Goal: Task Accomplishment & Management: Complete application form

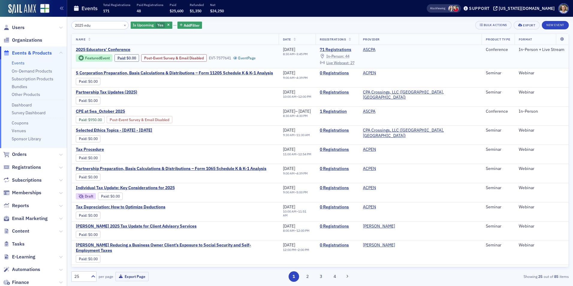
click at [344, 55] on span "In-Person :" at bounding box center [335, 56] width 18 height 5
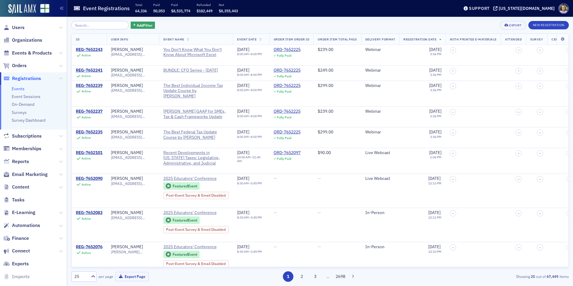
drag, startPoint x: 29, startPoint y: 0, endPoint x: 282, endPoint y: 14, distance: 254.0
click at [282, 14] on div "Event Registrations Total 64,336 Paid 50,053 Paid $8,531,774 Refunded $182,449 …" at bounding box center [261, 9] width 376 height 16
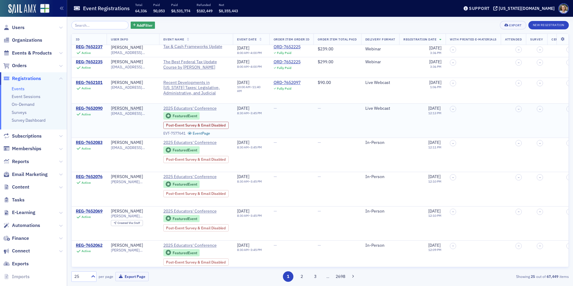
scroll to position [60, 0]
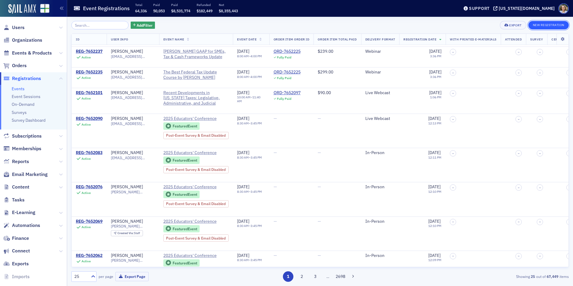
click at [543, 26] on button "New Registration" at bounding box center [548, 25] width 40 height 8
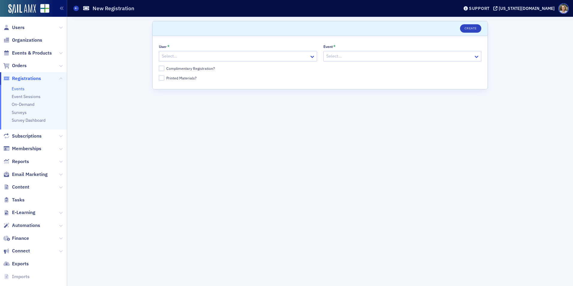
click at [238, 57] on div at bounding box center [234, 55] width 147 height 7
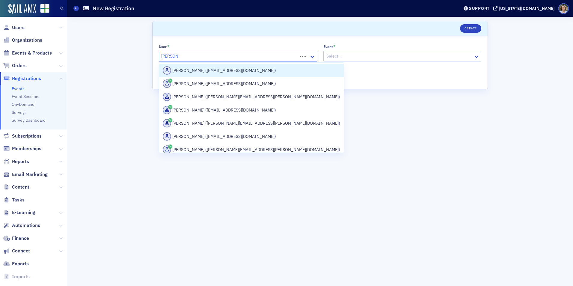
type input "[PERSON_NAME]"
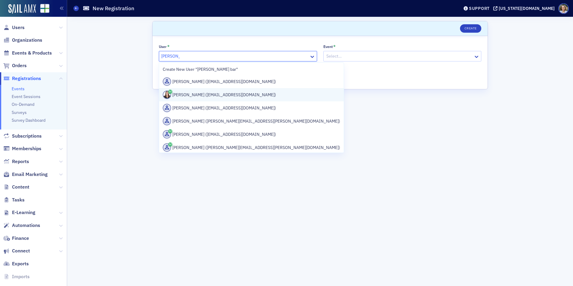
click at [231, 94] on div "[PERSON_NAME] ([EMAIL_ADDRESS][DOMAIN_NAME])" at bounding box center [251, 94] width 177 height 8
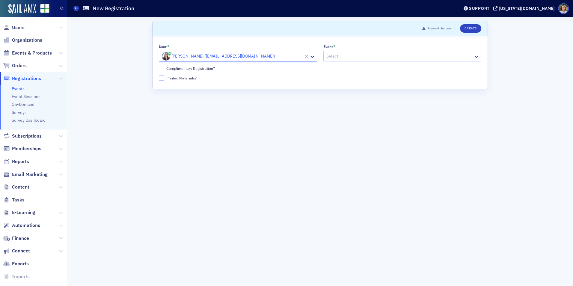
click at [397, 54] on div at bounding box center [399, 55] width 147 height 7
type input "2025"
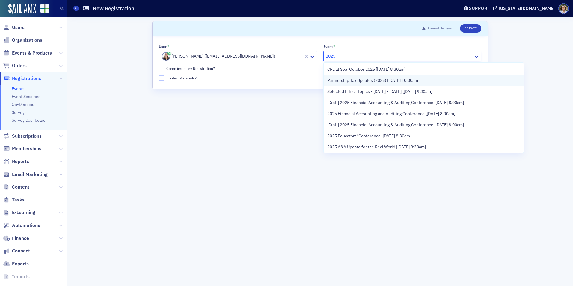
click at [404, 78] on span "Partnership Tax Updates (2025) [[DATE] 10:00am]" at bounding box center [373, 80] width 92 height 6
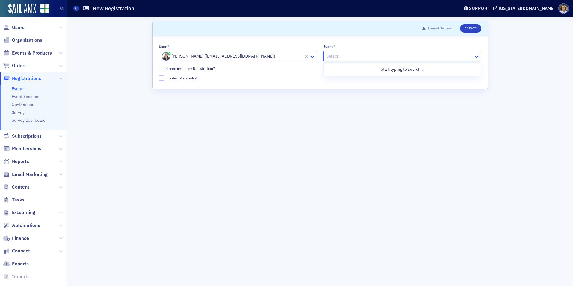
click at [437, 58] on div at bounding box center [399, 55] width 147 height 7
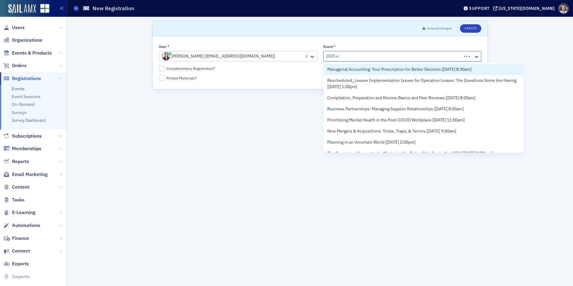
type input "2025 ed"
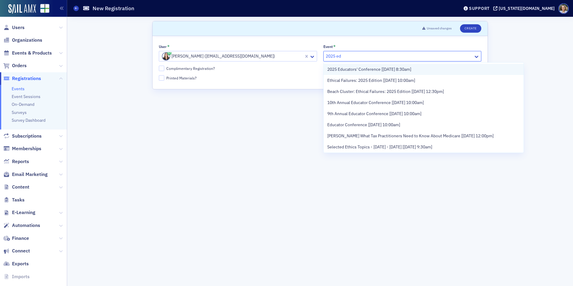
click at [382, 72] on span "2025 Educators' Conference [[DATE] 8:30am]" at bounding box center [369, 69] width 84 height 6
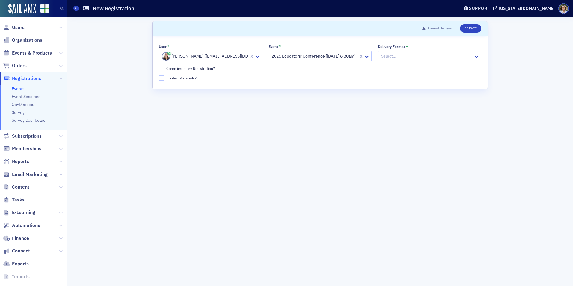
click at [193, 69] on div "Complimentary Registration?" at bounding box center [190, 68] width 49 height 5
click at [164, 69] on input "Complimentary Registration?" at bounding box center [161, 68] width 5 height 5
checkbox input "true"
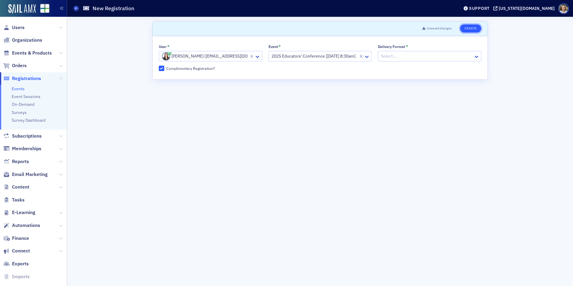
click at [466, 29] on button "Create" at bounding box center [470, 28] width 21 height 8
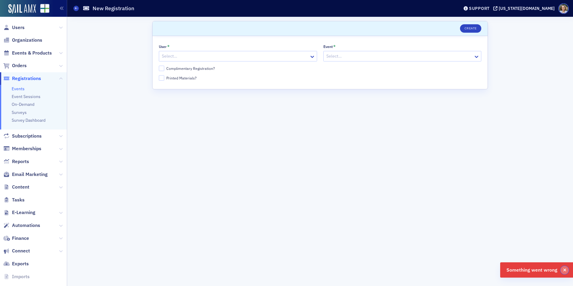
click at [567, 271] on button "button" at bounding box center [564, 270] width 8 height 8
click at [247, 57] on div at bounding box center [234, 55] width 147 height 7
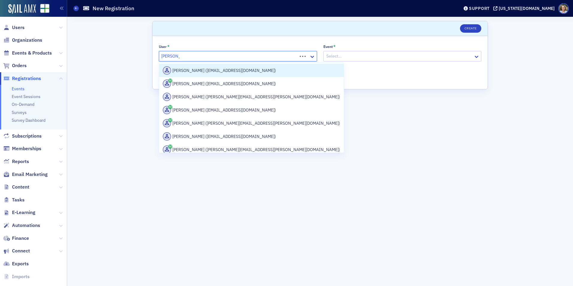
type input "[PERSON_NAME]"
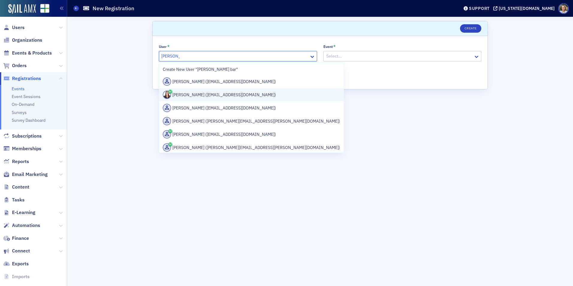
click at [229, 95] on div "[PERSON_NAME] ([EMAIL_ADDRESS][DOMAIN_NAME])" at bounding box center [251, 94] width 177 height 8
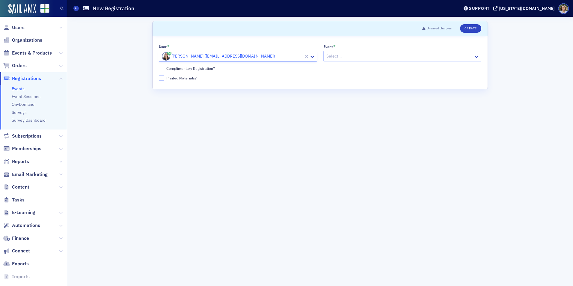
click at [347, 57] on div at bounding box center [399, 55] width 147 height 7
type input "2025"
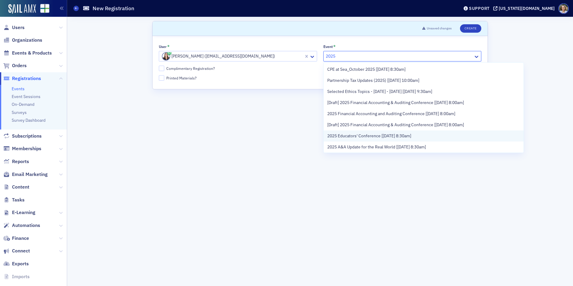
click at [361, 137] on span "2025 Educators' Conference [[DATE] 8:30am]" at bounding box center [369, 136] width 84 height 6
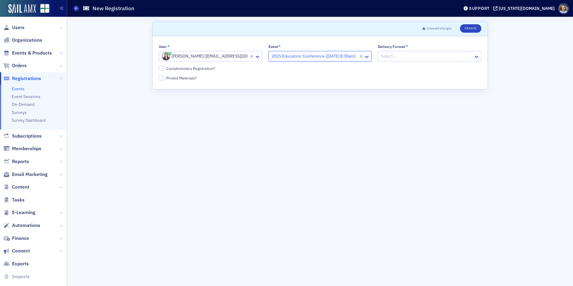
click at [443, 58] on div at bounding box center [426, 55] width 93 height 7
click at [412, 70] on div "In-Person" at bounding box center [430, 69] width 96 height 6
click at [187, 70] on div "Complimentary Registration?" at bounding box center [190, 68] width 49 height 5
click at [164, 70] on input "Complimentary Registration?" at bounding box center [161, 68] width 5 height 5
checkbox input "true"
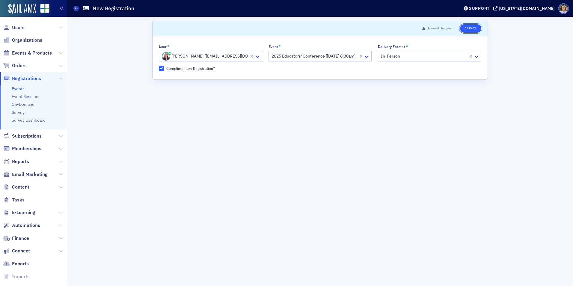
click at [475, 28] on button "Create" at bounding box center [470, 28] width 21 height 8
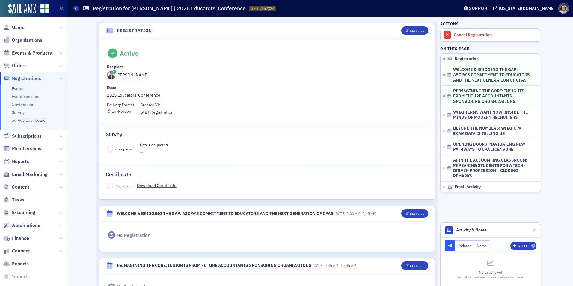
click at [72, 10] on header "Events Registration for [PERSON_NAME] | 2025 Educators' Conference REG-7652334 …" at bounding box center [320, 8] width 506 height 17
click at [74, 9] on span at bounding box center [75, 8] width 5 height 5
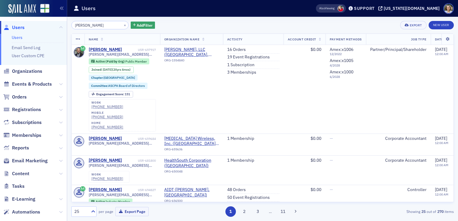
scroll to position [1, 0]
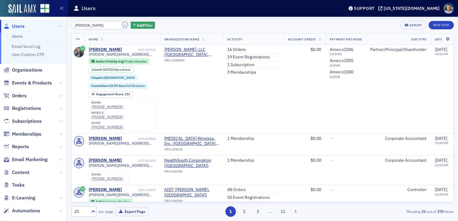
click at [122, 25] on button "×" at bounding box center [124, 24] width 5 height 5
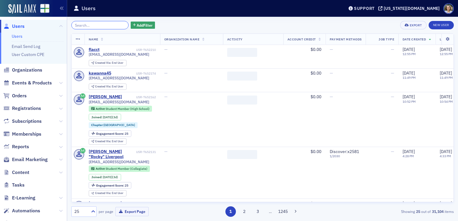
click at [107, 29] on input "search" at bounding box center [99, 25] width 57 height 8
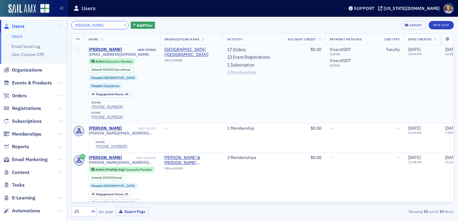
type input "staci kolb"
click at [242, 72] on link "5 Memberships" at bounding box center [241, 72] width 29 height 5
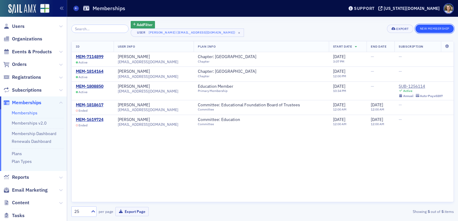
click at [431, 29] on button "New Membership" at bounding box center [434, 29] width 38 height 8
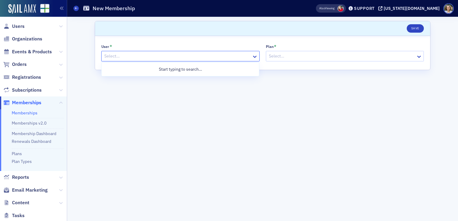
click at [156, 58] on div at bounding box center [177, 55] width 147 height 7
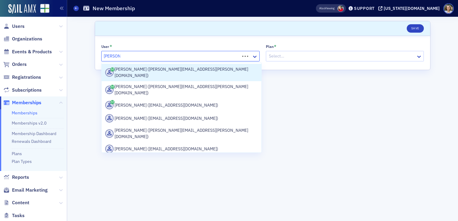
type input "staci kolb"
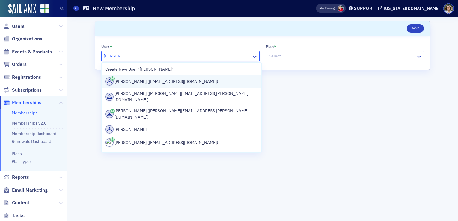
click at [159, 85] on div "Staci Kolb (skolb@montevallo.edu)" at bounding box center [181, 81] width 152 height 8
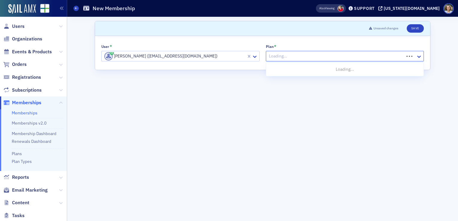
click at [278, 55] on div at bounding box center [335, 55] width 135 height 7
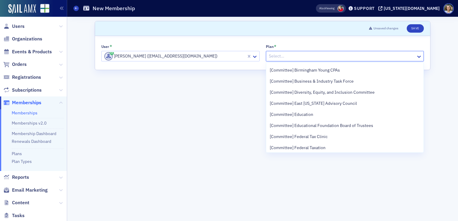
scroll to position [329, 0]
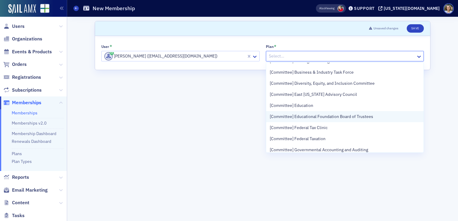
click at [360, 117] on span "[Committee] Educational Foundation Board of Trustees" at bounding box center [321, 117] width 103 height 6
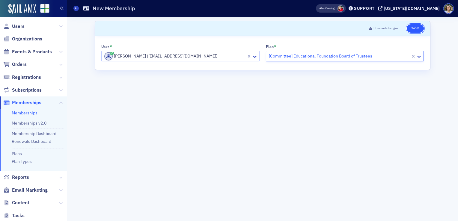
click at [415, 29] on button "Save" at bounding box center [414, 28] width 17 height 8
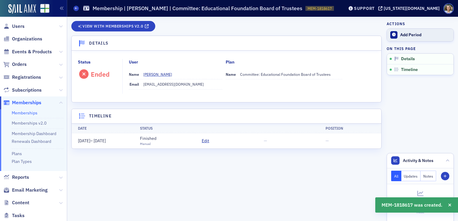
click at [414, 34] on div "Add Period" at bounding box center [425, 34] width 50 height 5
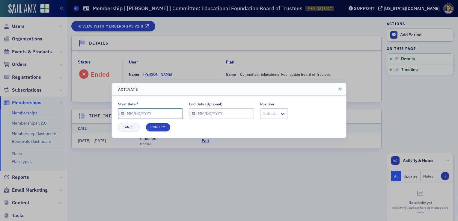
click at [143, 116] on input "Start Date *" at bounding box center [150, 113] width 65 height 10
select select "9"
select select "2025"
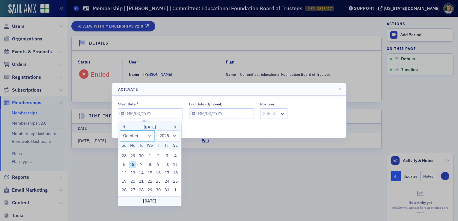
click at [149, 134] on select "January February March April May June July August September October November De…" at bounding box center [136, 135] width 35 height 11
click at [147, 136] on select "January February March April May June July August September October November De…" at bounding box center [136, 135] width 35 height 11
click at [149, 134] on select "January February March April May June July August September October November De…" at bounding box center [136, 135] width 35 height 11
select select "11"
click at [119, 130] on select "January February March April May June July August September October November De…" at bounding box center [136, 135] width 35 height 11
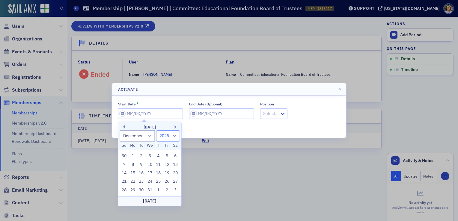
click at [170, 136] on select "1900 1901 1902 1903 1904 1905 1906 1907 1908 1909 1910 1911 1912 1913 1914 1915…" at bounding box center [168, 135] width 24 height 11
select select "2026"
click at [156, 130] on select "1900 1901 1902 1903 1904 1905 1906 1907 1908 1909 1910 1911 1912 1913 1914 1915…" at bounding box center [168, 135] width 24 height 11
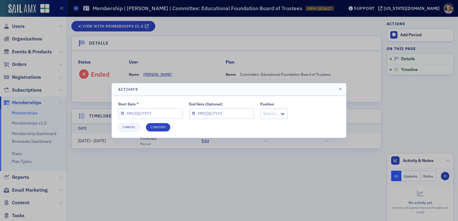
click at [221, 130] on div "Cancel Confirm" at bounding box center [229, 127] width 222 height 8
click at [208, 115] on input "End Date (Optional)" at bounding box center [221, 113] width 65 height 10
select select "9"
select select "2025"
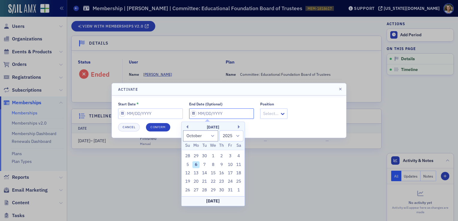
type input "0"
select select "0"
select select "2000"
type input "06"
select select "5"
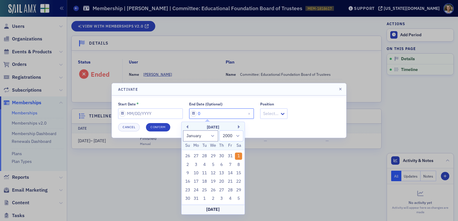
select select "2025"
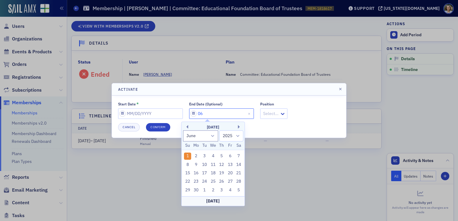
type input "0"
select select "0"
select select "2000"
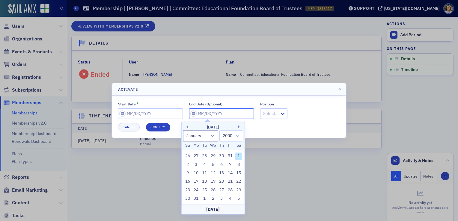
type input "1"
select select "2025"
type input "12"
select select "11"
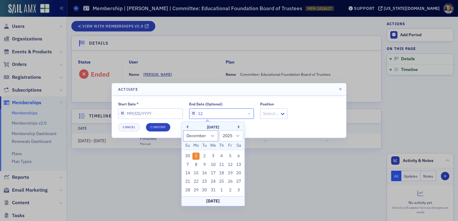
type input "1"
select select "0"
type input "0"
select select "2000"
type input "06"
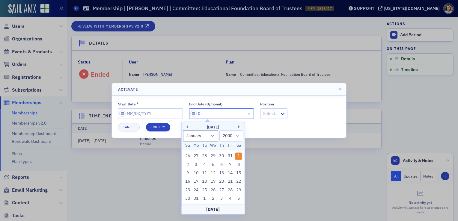
select select "5"
select select "2025"
type input "06/17/2"
select select "2002"
type input "06/17/20"
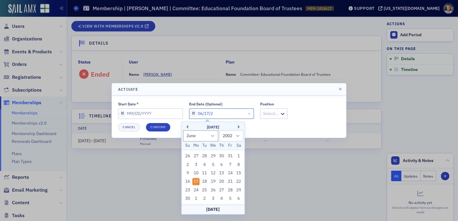
select select "2020"
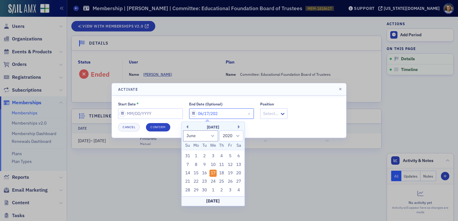
type input "06/17/2026"
select select "2026"
type input "06/17/2026"
click at [213, 174] on div "17" at bounding box center [212, 173] width 7 height 7
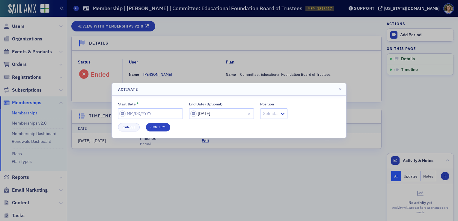
click at [262, 110] on div at bounding box center [270, 113] width 16 height 7
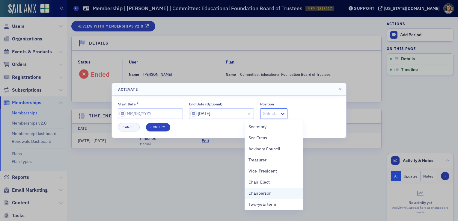
click at [271, 192] on span "Chairperson" at bounding box center [259, 193] width 23 height 6
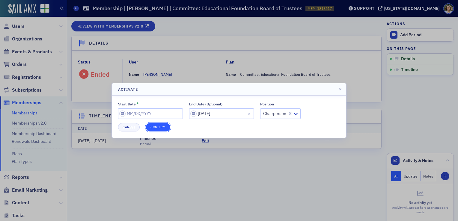
click at [161, 127] on button "Confirm" at bounding box center [158, 127] width 24 height 8
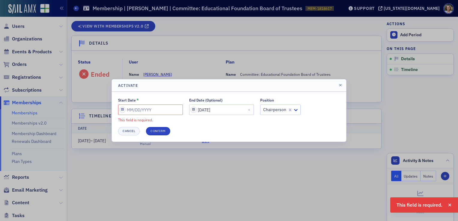
click at [155, 110] on input "Start Date *" at bounding box center [150, 110] width 65 height 10
select select "9"
select select "2025"
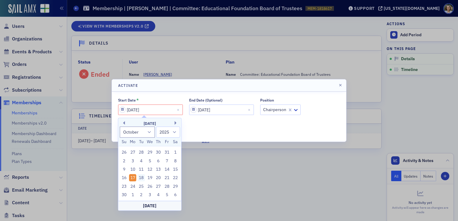
click at [144, 178] on div "18" at bounding box center [140, 177] width 7 height 7
type input "06/18/2024"
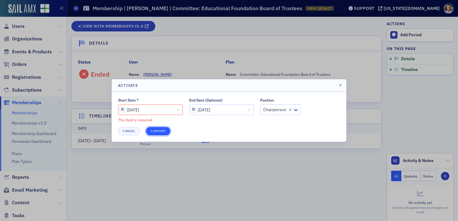
click at [154, 130] on button "Confirm" at bounding box center [158, 131] width 24 height 8
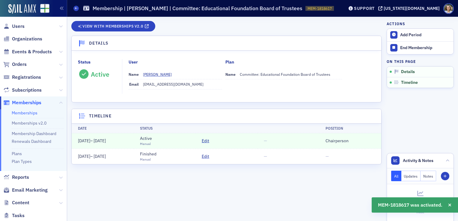
click at [73, 9] on header "Memberships Membership | Staci Kolb | Committee: Educational Foundation Board o…" at bounding box center [262, 8] width 391 height 17
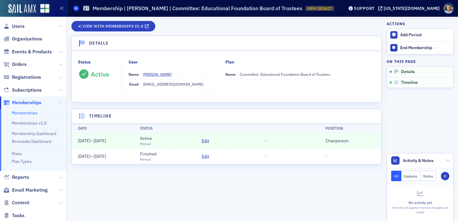
click at [75, 9] on icon at bounding box center [76, 8] width 2 height 3
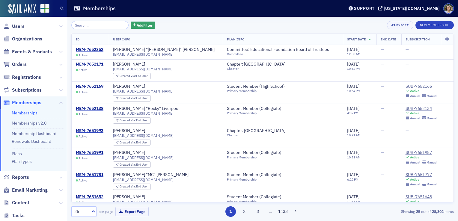
click at [102, 29] on input "search" at bounding box center [99, 25] width 57 height 8
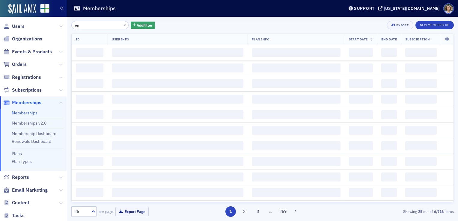
type input "e"
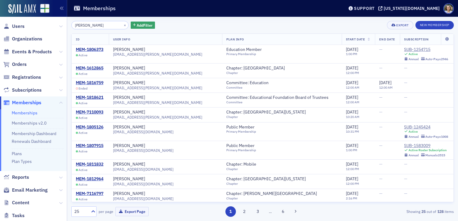
click at [103, 26] on input "dena mitchell" at bounding box center [99, 25] width 57 height 8
type input "dena mitchell"
click at [87, 98] on div "MEM-1818621" at bounding box center [90, 97] width 28 height 5
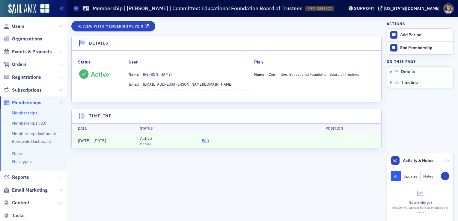
click at [205, 141] on span "Edit" at bounding box center [205, 141] width 7 height 6
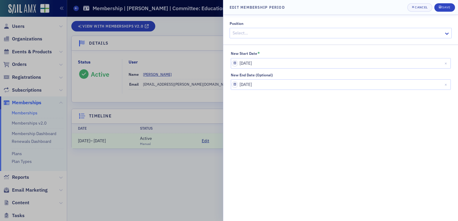
click at [307, 31] on div at bounding box center [337, 32] width 211 height 7
click at [447, 8] on div "Save" at bounding box center [446, 7] width 8 height 3
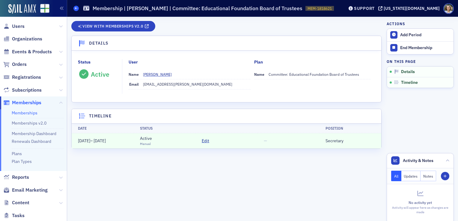
click at [77, 9] on icon at bounding box center [76, 8] width 2 height 3
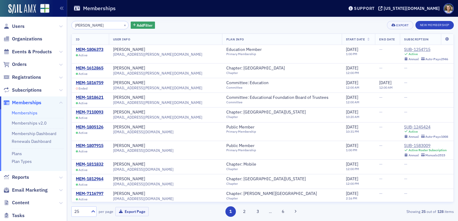
click at [96, 25] on input "dena mitchell" at bounding box center [99, 25] width 57 height 8
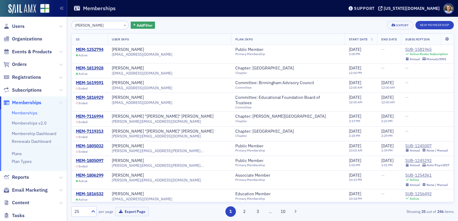
type input "karen moore"
click at [90, 97] on div "MEM-1816929" at bounding box center [90, 97] width 28 height 5
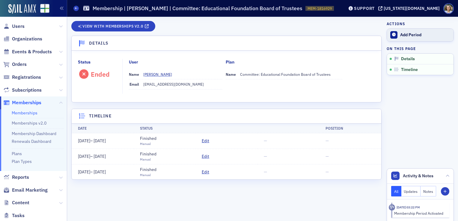
click at [417, 34] on div "Add Period" at bounding box center [425, 34] width 50 height 5
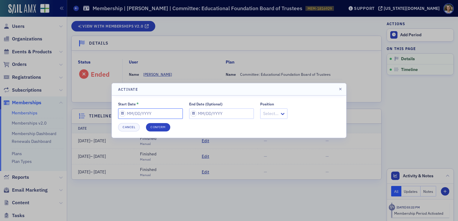
click at [158, 118] on input "Start Date *" at bounding box center [150, 113] width 65 height 10
select select "9"
select select "2025"
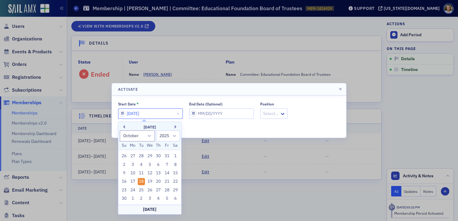
type input "06/18/2024"
select select "9"
select select "2025"
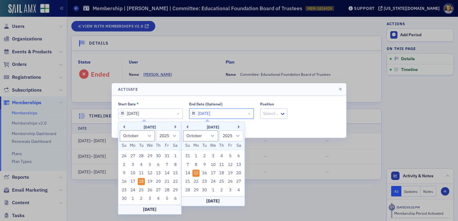
type input "06/15/2026"
click at [304, 123] on div "Cancel Confirm" at bounding box center [229, 127] width 222 height 8
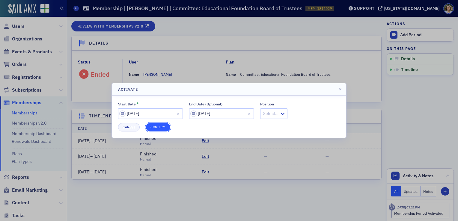
click at [154, 125] on button "Confirm" at bounding box center [158, 127] width 24 height 8
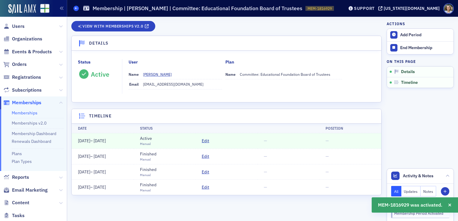
click at [76, 8] on icon at bounding box center [76, 8] width 2 height 3
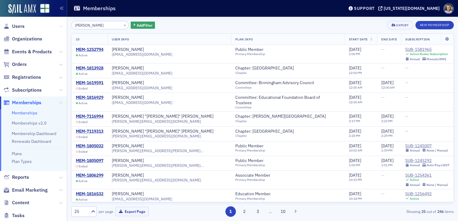
drag, startPoint x: 106, startPoint y: 28, endPoint x: 55, endPoint y: 28, distance: 50.9
click at [55, 28] on div "Users Organizations Events & Products Orders Registrations Subscriptions Member…" at bounding box center [229, 110] width 458 height 221
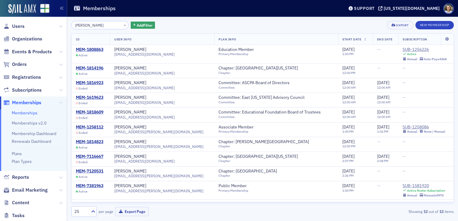
type input "colby lakas"
click at [140, 19] on div "colby lakas × Add Filter Export New Membership ID User Info Plan Info Start Dat…" at bounding box center [262, 119] width 382 height 204
click at [89, 113] on div "MEM-1818609" at bounding box center [90, 112] width 28 height 5
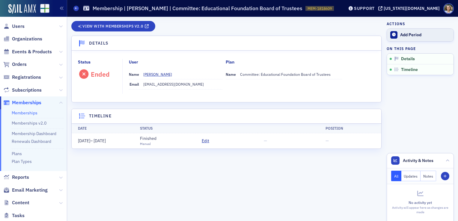
click at [418, 37] on div "Add Period" at bounding box center [425, 34] width 50 height 5
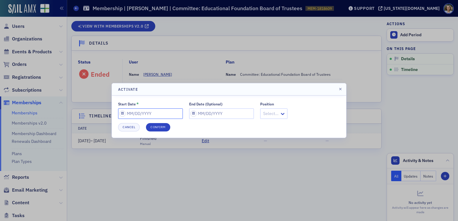
select select "9"
select select "2025"
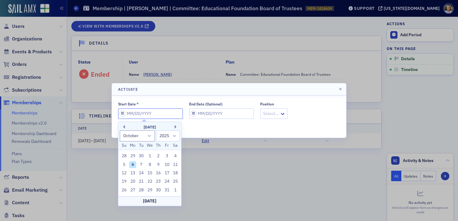
click at [161, 116] on input "Start Date *" at bounding box center [150, 113] width 65 height 10
type input "06/18/2024"
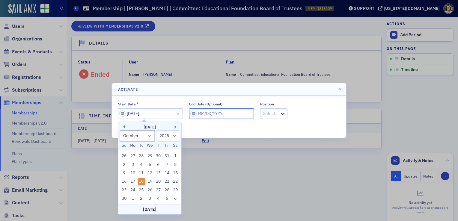
select select "9"
select select "2025"
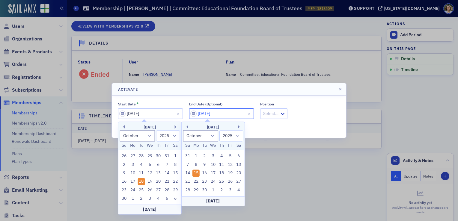
type input "06/15/2026"
click at [285, 150] on div at bounding box center [229, 110] width 458 height 221
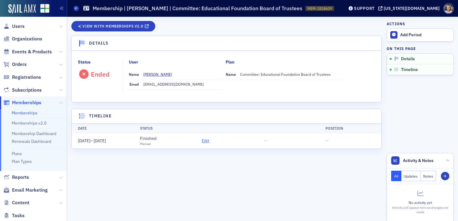
click at [202, 139] on span "Edit" at bounding box center [205, 141] width 7 height 6
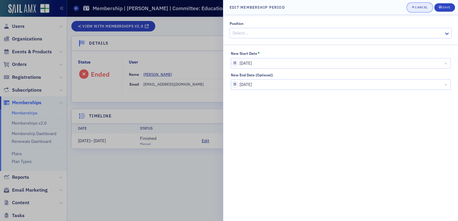
click at [426, 9] on div "Cancel" at bounding box center [421, 7] width 13 height 3
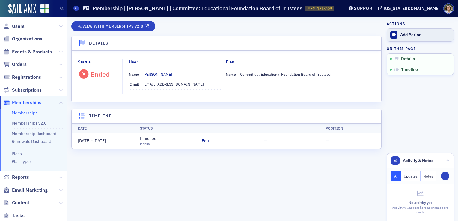
click at [406, 37] on div "Add Period" at bounding box center [425, 34] width 50 height 5
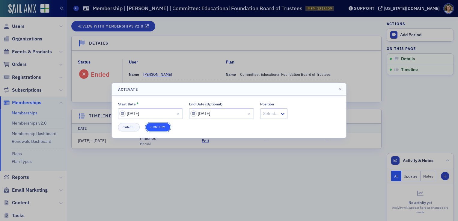
click at [161, 127] on button "Confirm" at bounding box center [158, 127] width 24 height 8
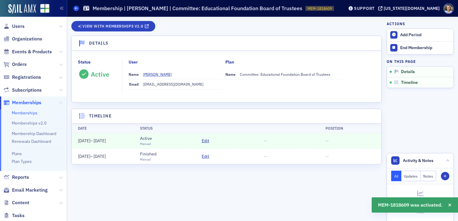
click at [75, 8] on icon at bounding box center [76, 8] width 2 height 3
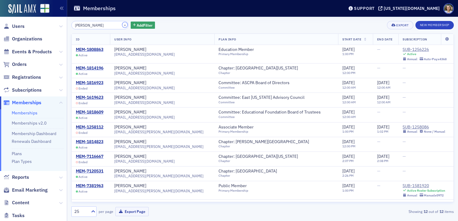
drag, startPoint x: 118, startPoint y: 23, endPoint x: 114, endPoint y: 25, distance: 4.5
click at [122, 23] on button "×" at bounding box center [124, 24] width 5 height 5
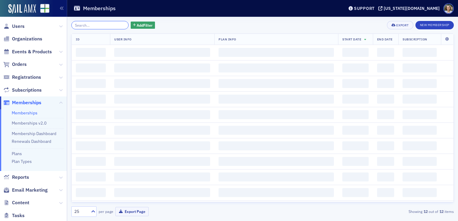
click at [107, 27] on input "search" at bounding box center [99, 25] width 57 height 8
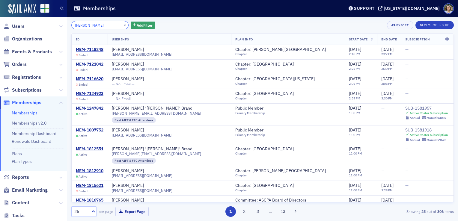
type input "mike brand"
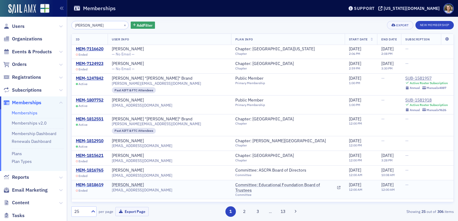
click at [99, 184] on div "MEM-1818619" at bounding box center [90, 184] width 28 height 5
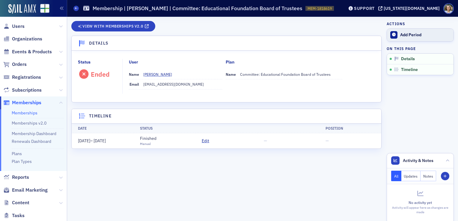
click at [414, 35] on div "Add Period" at bounding box center [425, 34] width 50 height 5
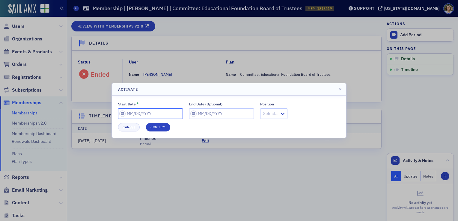
select select "9"
select select "2025"
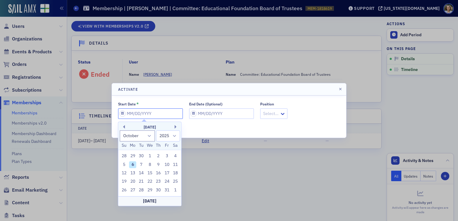
click at [153, 114] on input "Start Date *" at bounding box center [150, 113] width 65 height 10
type input "06/16/2025"
select select "9"
select select "2025"
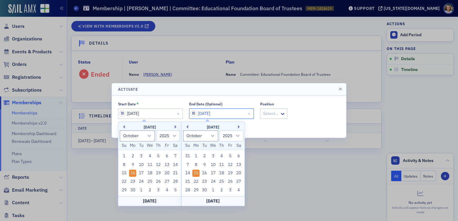
type input "06/15/2026"
click at [290, 117] on div "Start Date * 06/16/2025 End Date (Optional) 06/15/2026 Position Select…" at bounding box center [229, 110] width 222 height 17
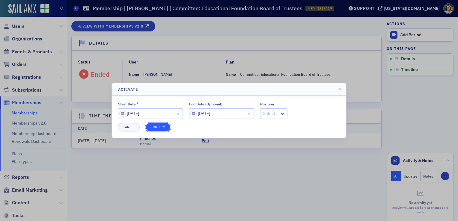
click at [159, 126] on button "Confirm" at bounding box center [158, 127] width 24 height 8
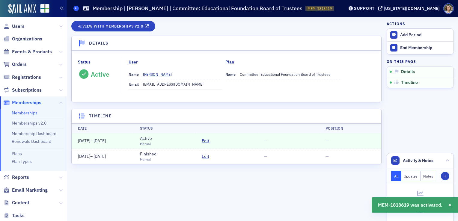
click at [78, 6] on link "Memberships" at bounding box center [75, 8] width 5 height 5
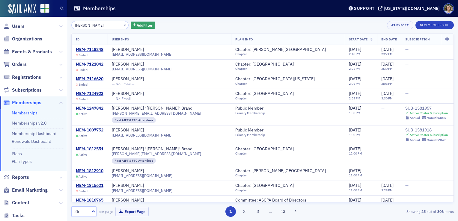
click at [103, 25] on input "mike brand" at bounding box center [99, 25] width 57 height 8
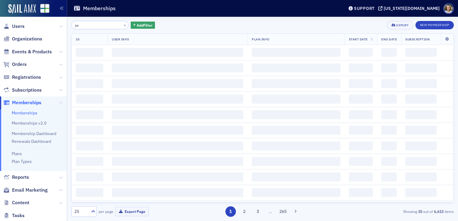
type input "j"
type input "a"
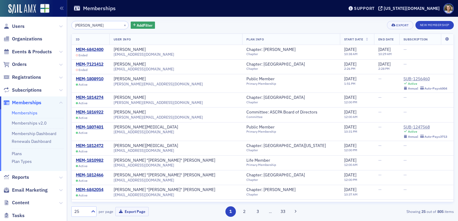
type input "james white"
drag, startPoint x: 429, startPoint y: 20, endPoint x: 426, endPoint y: 22, distance: 3.2
click at [429, 20] on div "james white × Add Filter Export New Membership ID User Info Plan Info Start Dat…" at bounding box center [262, 119] width 382 height 204
click at [436, 26] on button "New Membership" at bounding box center [434, 25] width 38 height 8
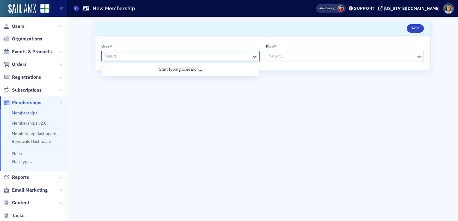
click at [145, 58] on div at bounding box center [177, 55] width 147 height 7
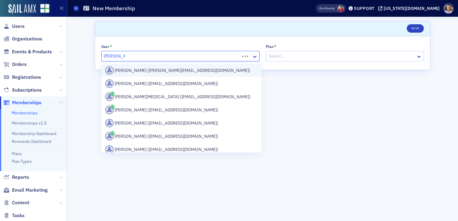
type input "james white"
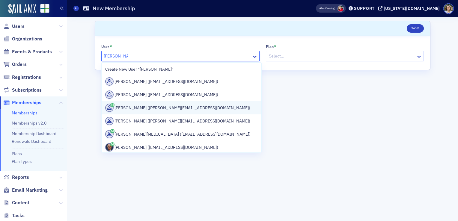
click at [201, 108] on div "James White (james@continentalcapitalgroup.net)" at bounding box center [181, 108] width 152 height 8
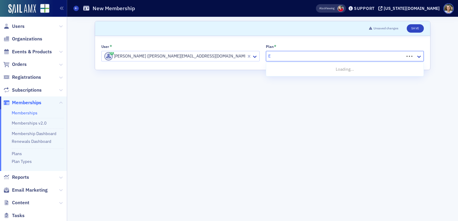
type input "Ed"
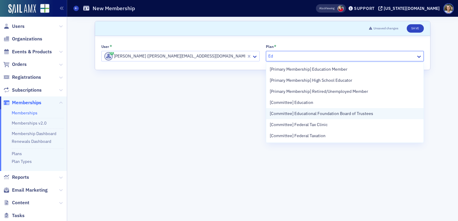
click at [349, 114] on span "[Committee] Educational Foundation Board of Trustees" at bounding box center [321, 114] width 103 height 6
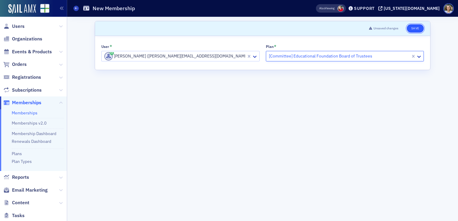
click at [414, 28] on button "Save" at bounding box center [414, 28] width 17 height 8
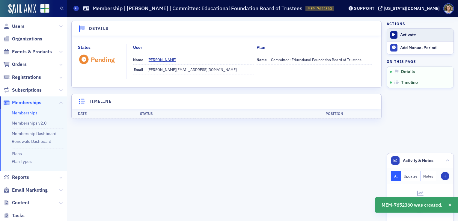
click at [400, 32] on div "Activate" at bounding box center [425, 34] width 50 height 5
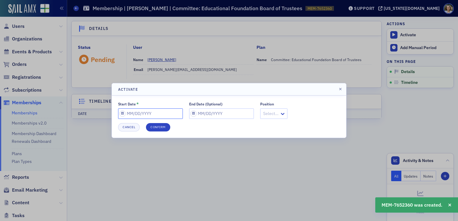
click at [152, 115] on input "Start Date *" at bounding box center [150, 113] width 65 height 10
select select "9"
select select "2025"
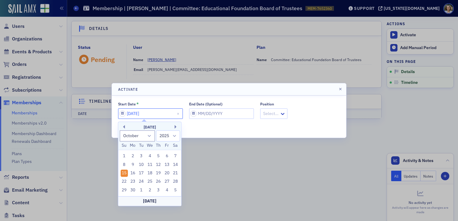
type input "06/15/2025"
select select "9"
select select "2025"
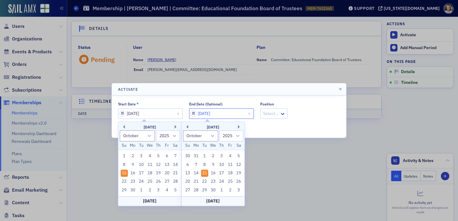
type input "06/15/2027"
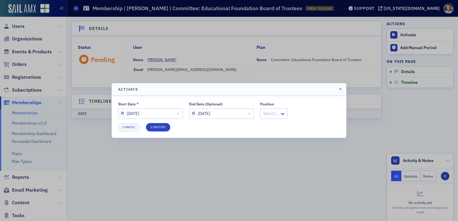
click at [297, 110] on div "Start Date * 06/15/2025 End Date (Optional) 06/15/2027 Position Select…" at bounding box center [229, 110] width 222 height 17
click at [167, 128] on button "Confirm" at bounding box center [158, 127] width 24 height 8
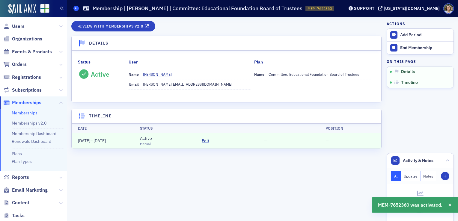
click at [75, 7] on icon at bounding box center [76, 8] width 2 height 3
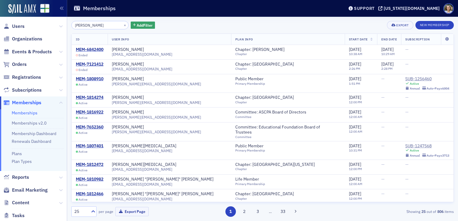
click at [102, 25] on input "james white" at bounding box center [99, 25] width 57 height 8
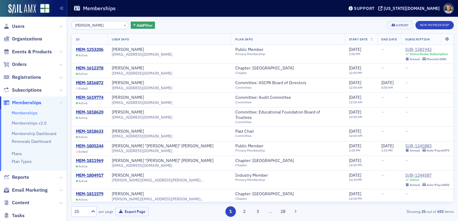
click at [106, 26] on input "james moody" at bounding box center [99, 25] width 57 height 8
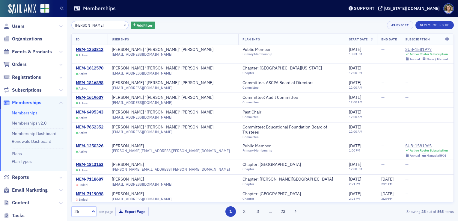
click at [86, 28] on input "jon heath" at bounding box center [99, 25] width 57 height 8
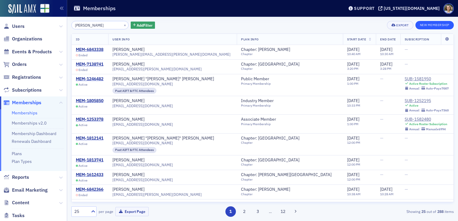
type input "jake ray"
click at [434, 23] on button "New Membership" at bounding box center [434, 25] width 38 height 8
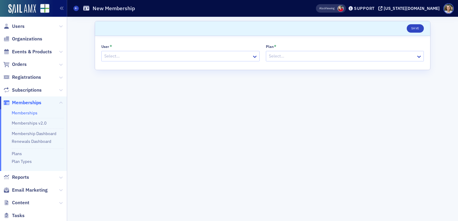
click at [195, 57] on div at bounding box center [177, 55] width 147 height 7
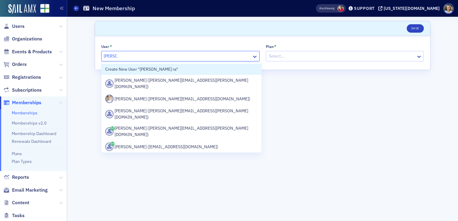
type input "jake ray"
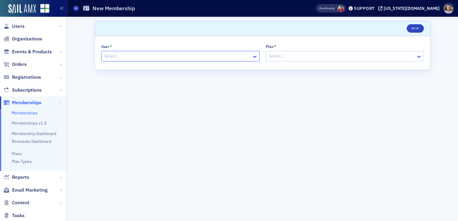
click at [195, 57] on div at bounding box center [177, 55] width 147 height 7
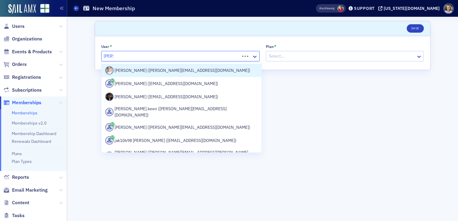
type input "jake ray"
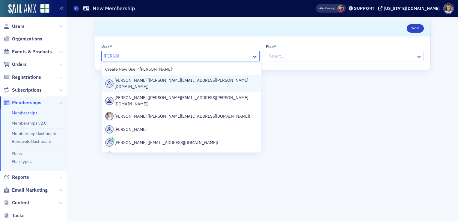
click at [167, 81] on div "Jake Ray (jake.ray@ml.com)" at bounding box center [181, 83] width 152 height 13
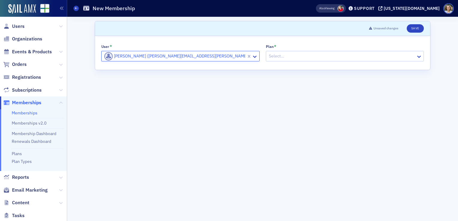
click at [302, 55] on div at bounding box center [341, 55] width 147 height 7
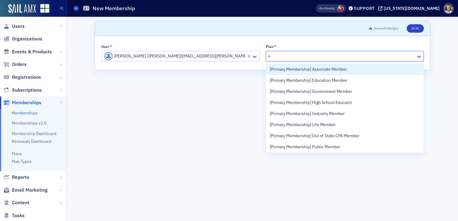
type input "ed"
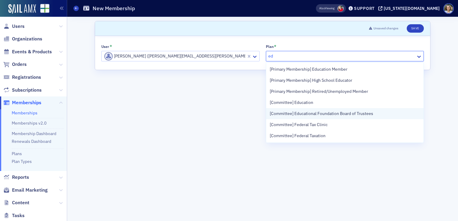
click at [334, 114] on span "[Committee] Educational Foundation Board of Trustees" at bounding box center [321, 114] width 103 height 6
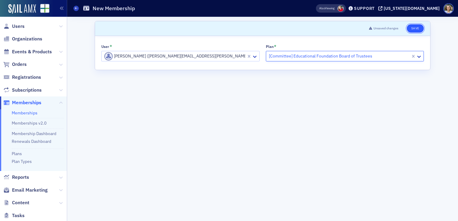
click at [418, 30] on button "Save" at bounding box center [414, 28] width 17 height 8
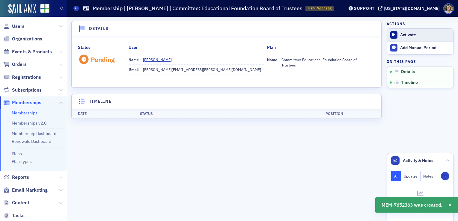
click at [393, 32] on div at bounding box center [393, 34] width 7 height 7
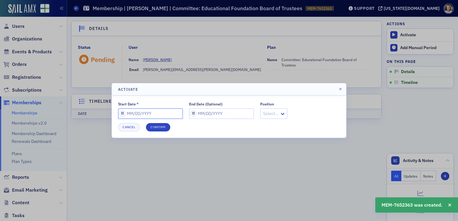
click at [158, 115] on input "Start Date *" at bounding box center [150, 113] width 65 height 10
select select "9"
select select "2025"
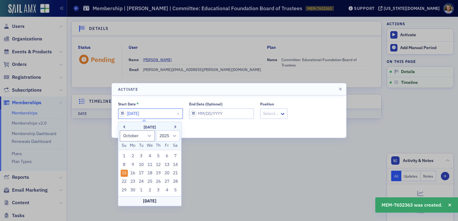
type input "06/15/2025"
select select "9"
select select "2025"
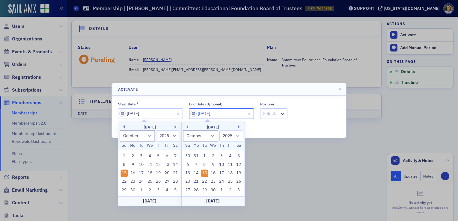
type input "06/15/2027"
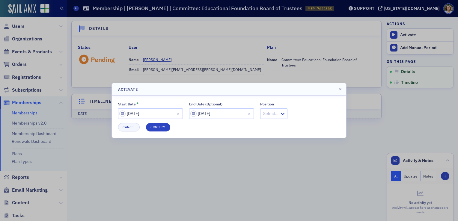
click at [297, 120] on div "Start Date * 06/15/2025 End Date (Optional) 06/15/2027 Position Select… Cancel …" at bounding box center [229, 117] width 222 height 30
click at [145, 126] on div "Cancel Confirm" at bounding box center [229, 127] width 222 height 8
click at [153, 124] on button "Confirm" at bounding box center [158, 127] width 24 height 8
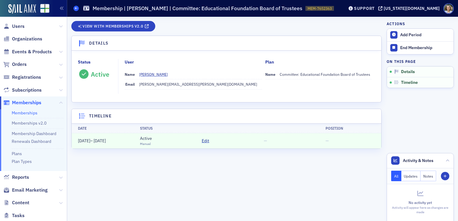
click at [77, 7] on icon at bounding box center [76, 8] width 2 height 3
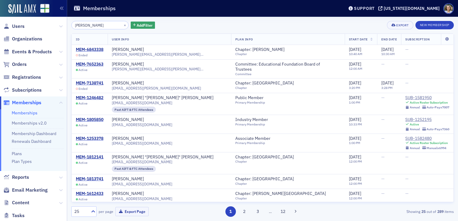
click at [108, 27] on input "jake ray" at bounding box center [99, 25] width 57 height 8
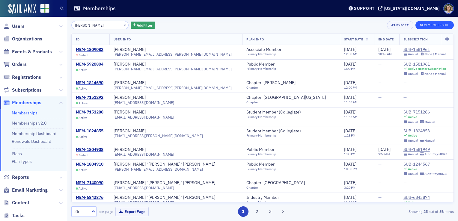
type input "emma gunter"
click at [428, 25] on button "New Membership" at bounding box center [434, 25] width 38 height 8
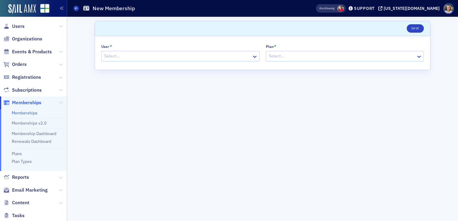
click at [129, 53] on div at bounding box center [177, 55] width 147 height 7
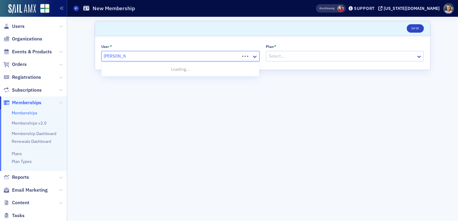
type input "emma gunter"
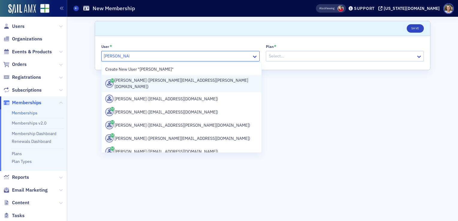
click at [199, 85] on div "Emma Gunter (emma.gunter@jacksonthornton.com)" at bounding box center [181, 83] width 152 height 13
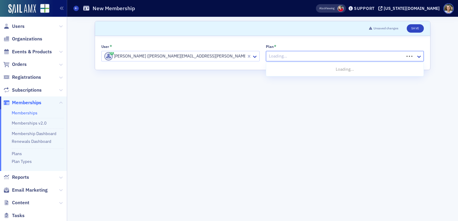
click at [290, 53] on div at bounding box center [335, 55] width 135 height 7
type input "ed"
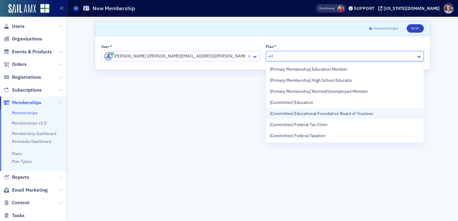
click at [344, 111] on span "[Committee] Educational Foundation Board of Trustees" at bounding box center [321, 114] width 103 height 6
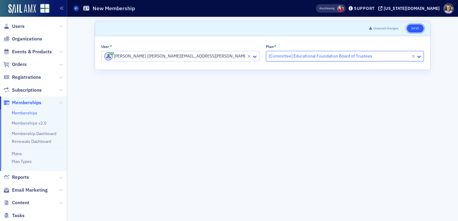
click at [418, 28] on button "Save" at bounding box center [414, 28] width 17 height 8
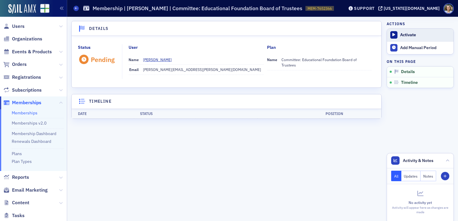
click at [422, 33] on div "Activate" at bounding box center [425, 34] width 50 height 5
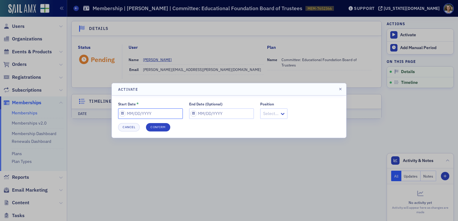
select select "9"
select select "2025"
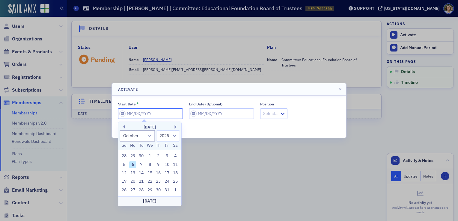
click at [142, 109] on input "Start Date *" at bounding box center [150, 113] width 65 height 10
type input "06/15/2025"
select select "9"
select select "2025"
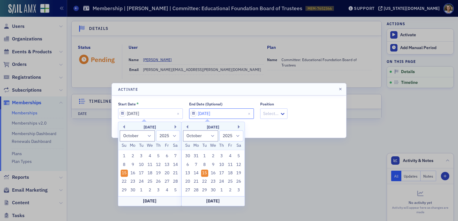
type input "06/15/2027"
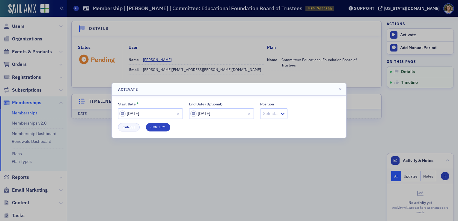
click at [302, 99] on div "Start Date * 06/15/2025 End Date (Optional) 06/15/2027 Position Select… Cancel …" at bounding box center [229, 117] width 234 height 42
click at [161, 127] on button "Confirm" at bounding box center [158, 127] width 24 height 8
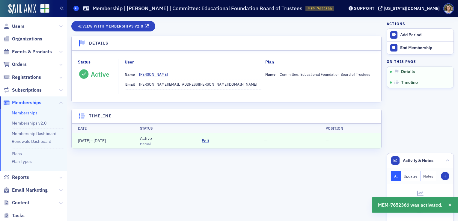
click at [75, 8] on icon at bounding box center [76, 8] width 2 height 3
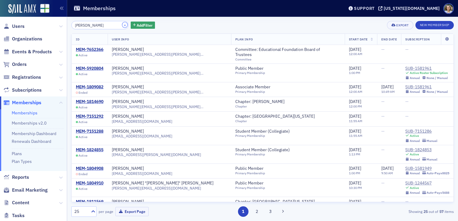
click at [122, 23] on button "×" at bounding box center [124, 24] width 5 height 5
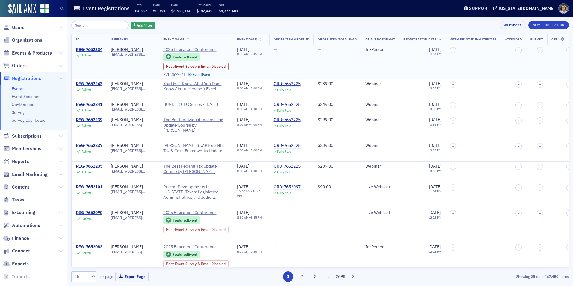
click at [189, 50] on span "2025 Educators' Conference" at bounding box center [190, 49] width 55 height 5
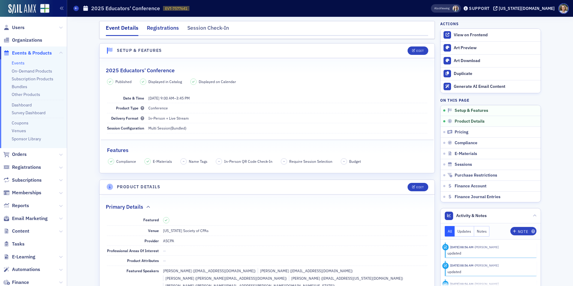
click at [169, 31] on div "Registrations" at bounding box center [163, 29] width 32 height 11
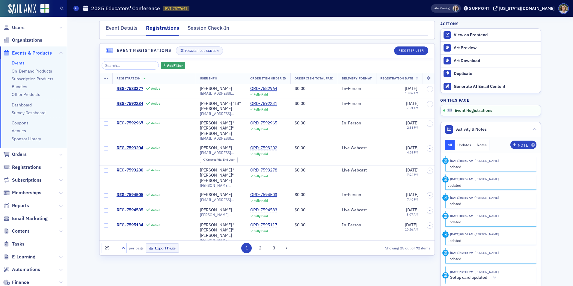
click at [19, 62] on link "Events" at bounding box center [18, 62] width 13 height 5
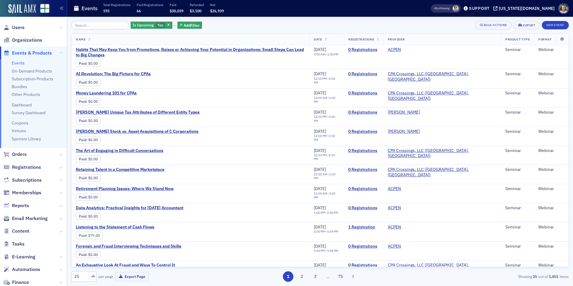
scroll to position [76, 0]
click at [96, 25] on input "search" at bounding box center [99, 25] width 57 height 8
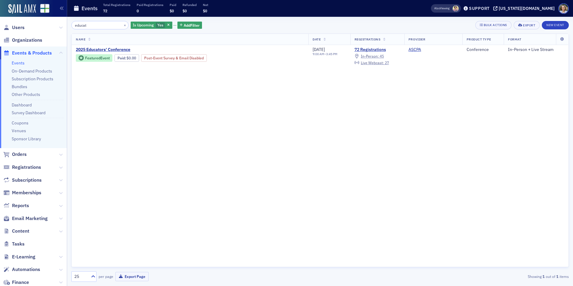
type input "educat"
